Goal: Information Seeking & Learning: Learn about a topic

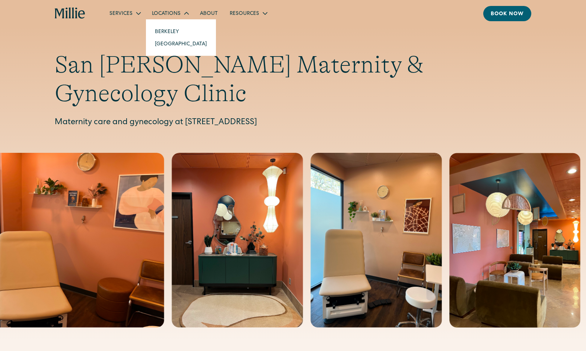
click at [161, 42] on link "[GEOGRAPHIC_DATA]" at bounding box center [181, 44] width 64 height 12
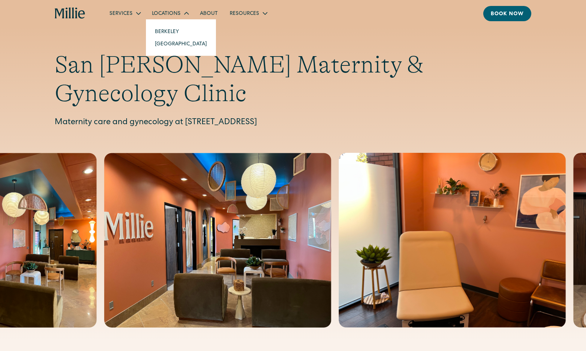
click at [165, 41] on link "[GEOGRAPHIC_DATA]" at bounding box center [181, 44] width 64 height 12
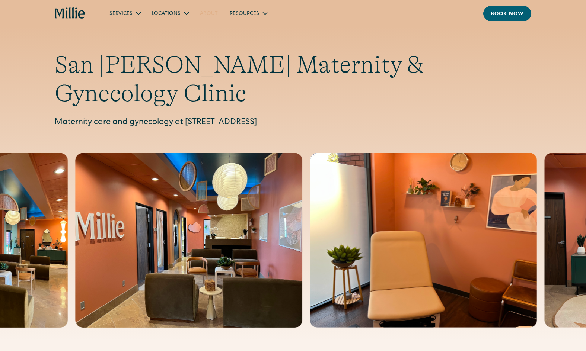
click at [206, 12] on link "About" at bounding box center [209, 13] width 30 height 12
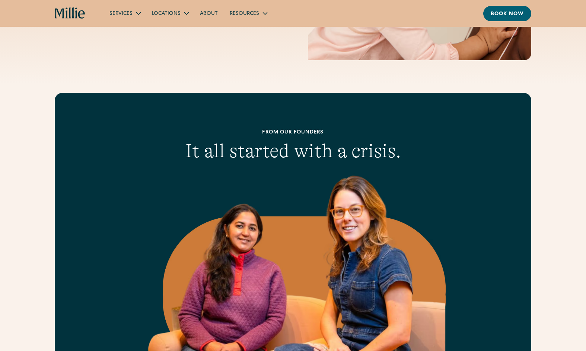
scroll to position [149, 0]
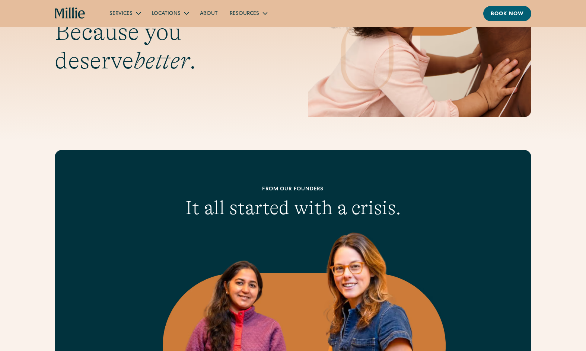
click at [209, 12] on link "About" at bounding box center [209, 13] width 30 height 12
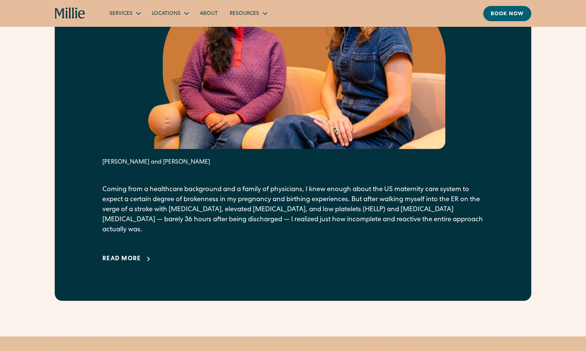
scroll to position [447, 0]
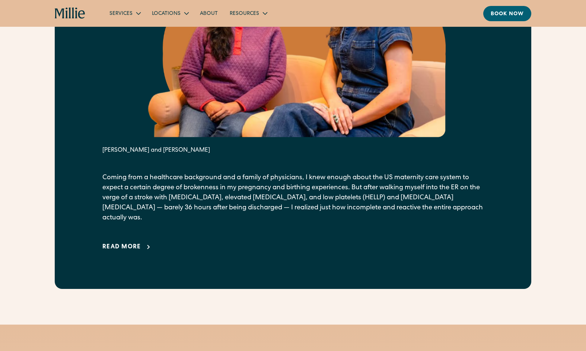
click at [122, 243] on div "Read more" at bounding box center [121, 247] width 39 height 9
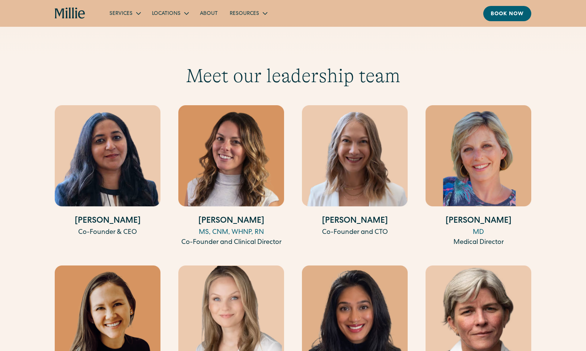
scroll to position [2084, 0]
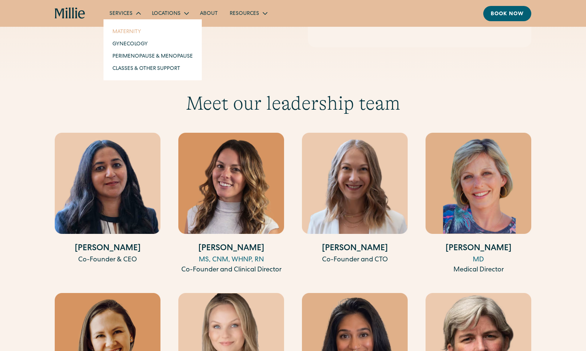
click at [122, 31] on link "Maternity" at bounding box center [152, 31] width 92 height 12
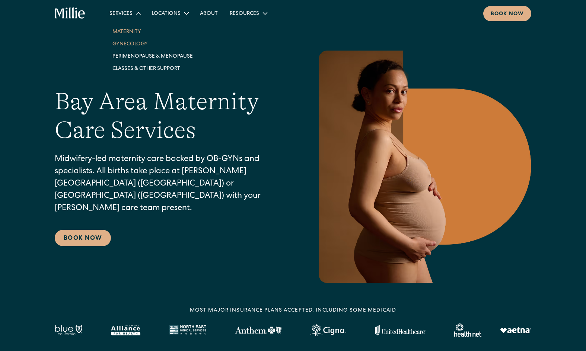
click at [125, 43] on link "Gynecology" at bounding box center [152, 44] width 92 height 12
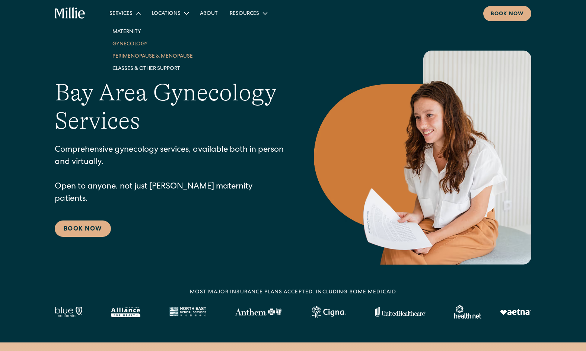
click at [125, 57] on link "Perimenopause & Menopause" at bounding box center [152, 56] width 92 height 12
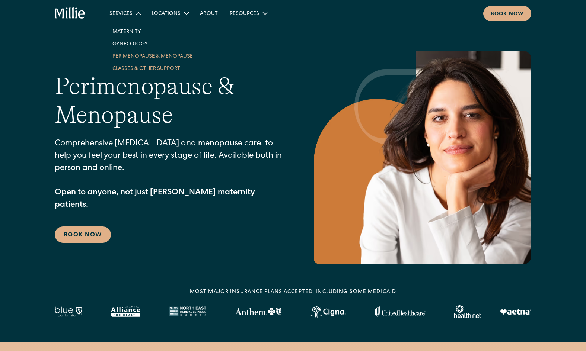
click at [126, 67] on link "Classes & Other Support" at bounding box center [152, 68] width 92 height 12
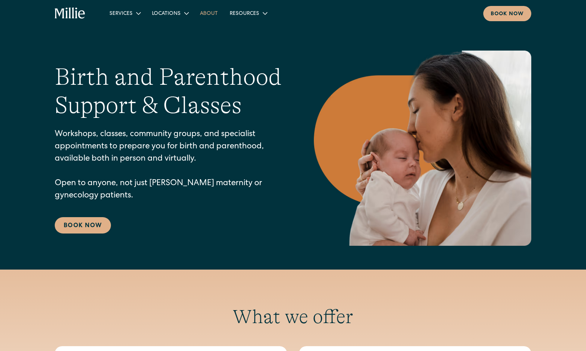
click at [212, 14] on link "About" at bounding box center [209, 13] width 30 height 12
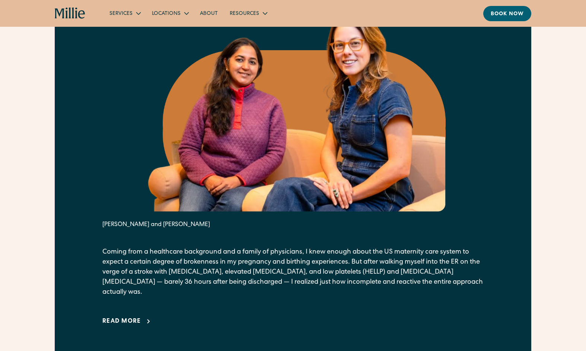
scroll to position [409, 0]
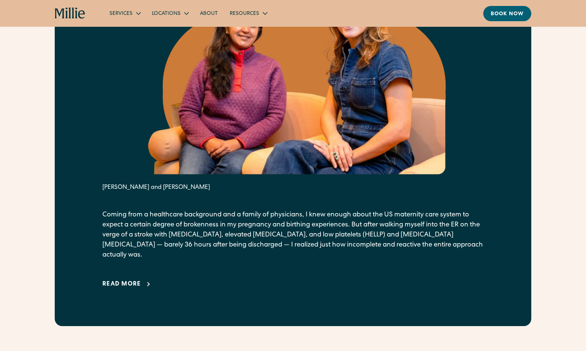
click at [119, 280] on div "Read more" at bounding box center [121, 284] width 39 height 9
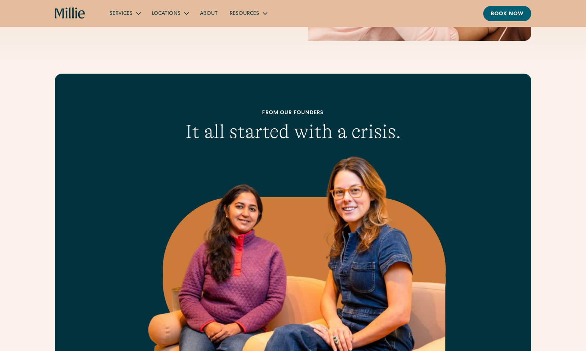
scroll to position [186, 0]
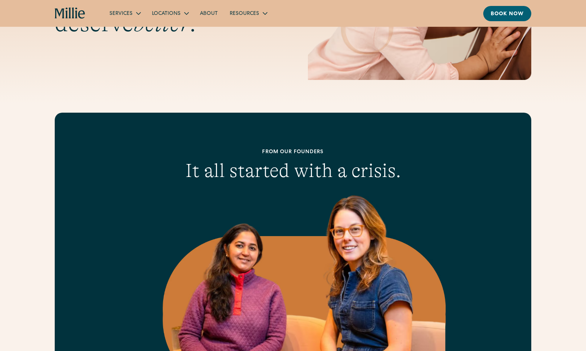
click at [209, 12] on link "About" at bounding box center [209, 13] width 30 height 12
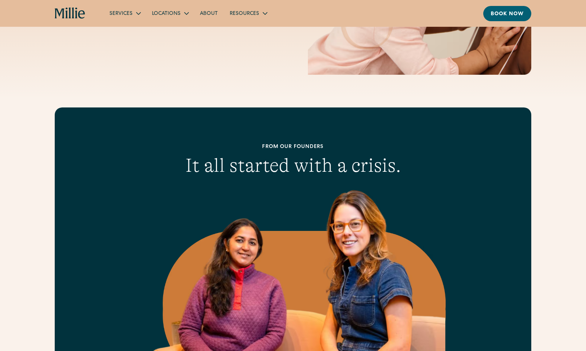
scroll to position [149, 0]
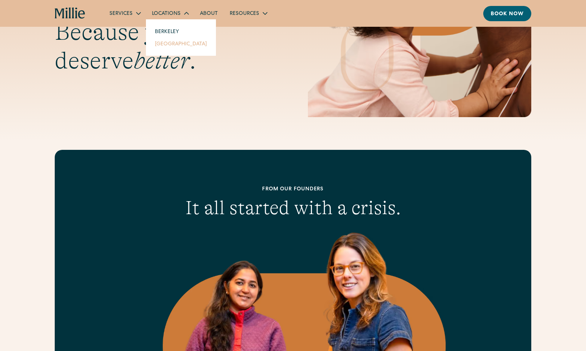
click at [163, 44] on link "[GEOGRAPHIC_DATA]" at bounding box center [181, 44] width 64 height 12
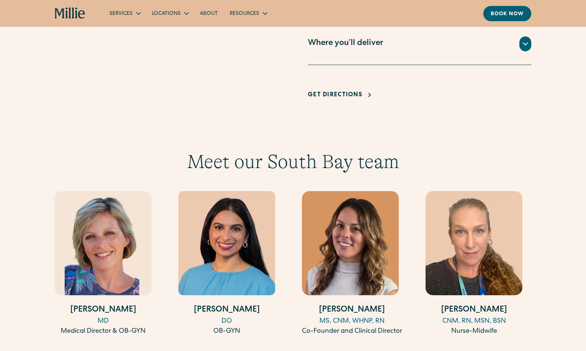
scroll to position [633, 0]
